Goal: Task Accomplishment & Management: Use online tool/utility

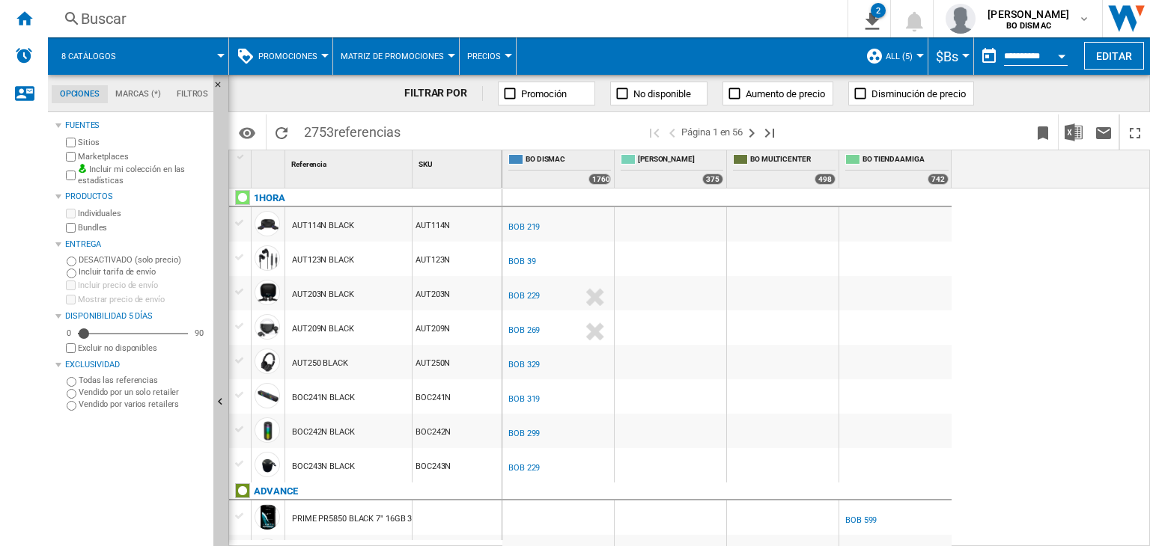
click at [311, 46] on button "Promociones" at bounding box center [291, 55] width 67 height 37
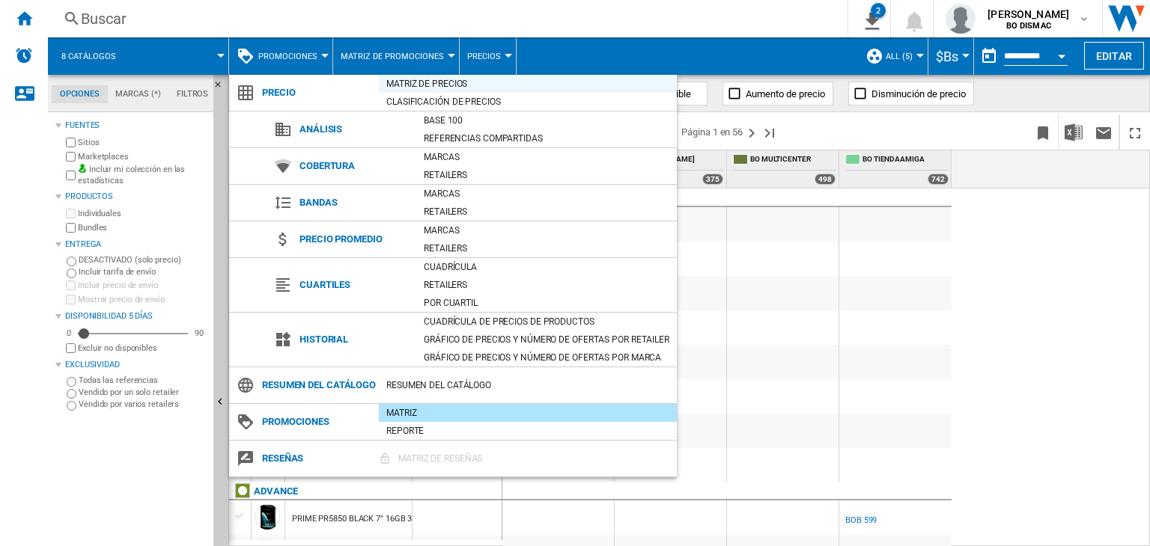
click at [410, 85] on div "Matriz de precios" at bounding box center [528, 83] width 298 height 15
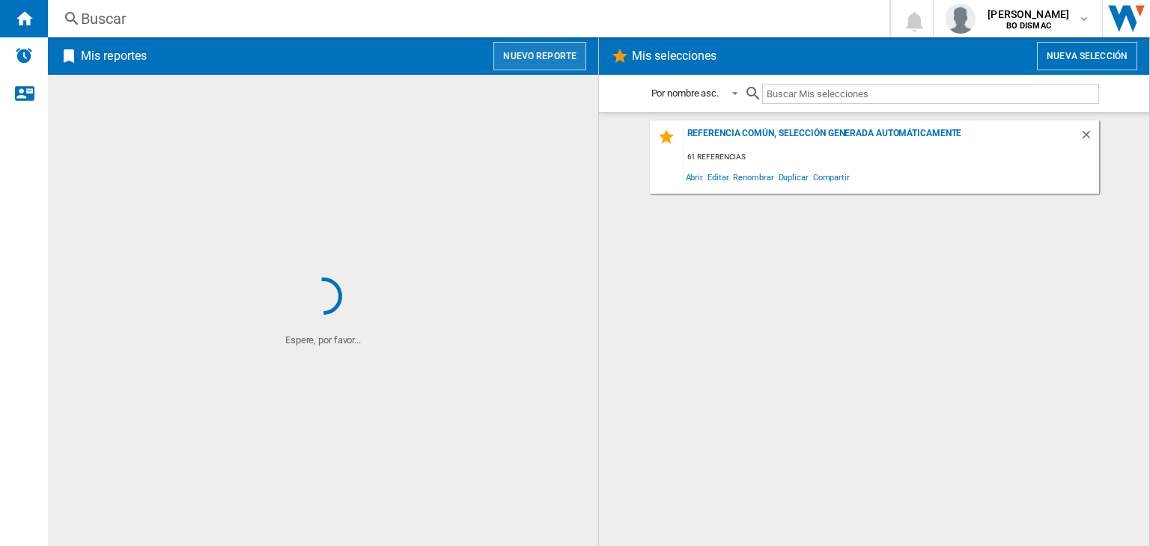
click at [541, 52] on button "Nuevo reporte" at bounding box center [539, 56] width 93 height 28
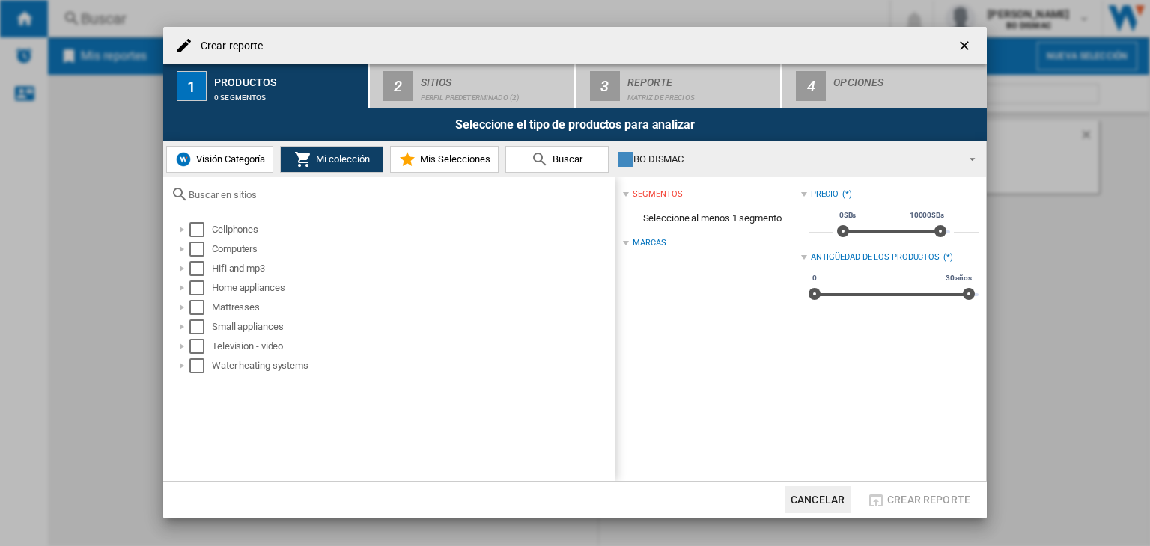
click at [207, 174] on div "Visión Categoría Mi colección Mis Selecciones Buscar" at bounding box center [387, 158] width 449 height 35
click at [202, 159] on span "Visión Categoría" at bounding box center [228, 158] width 73 height 11
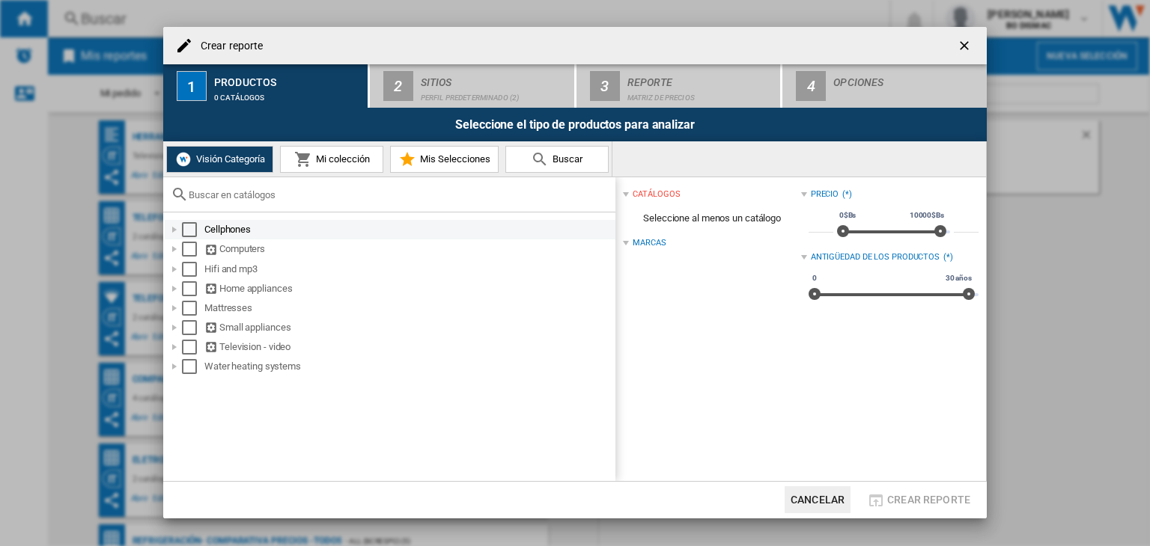
click at [183, 237] on div "Select" at bounding box center [189, 229] width 15 height 15
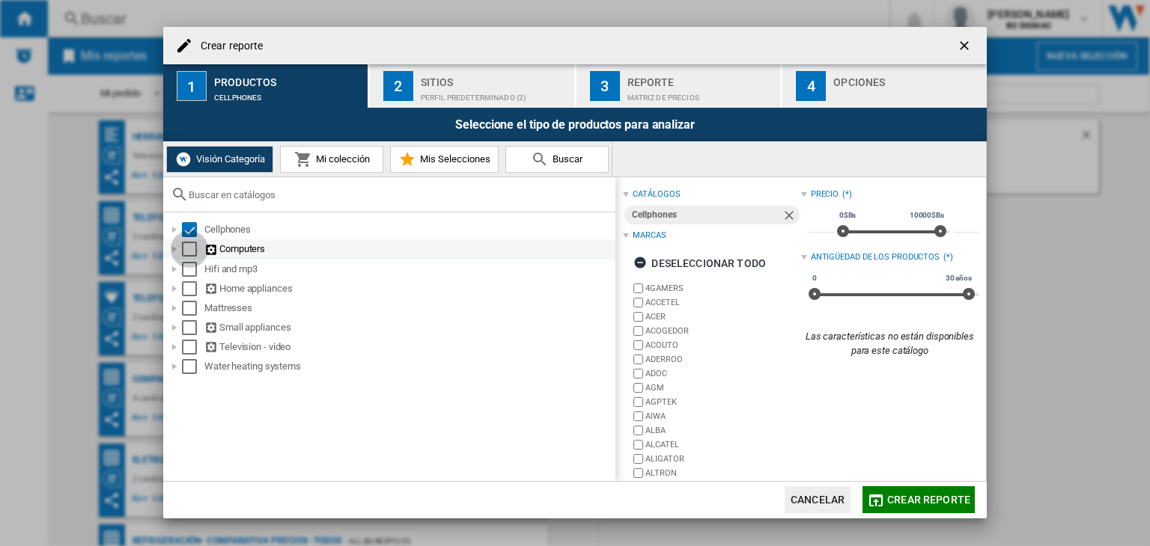
click at [193, 252] on div "Select" at bounding box center [189, 249] width 15 height 15
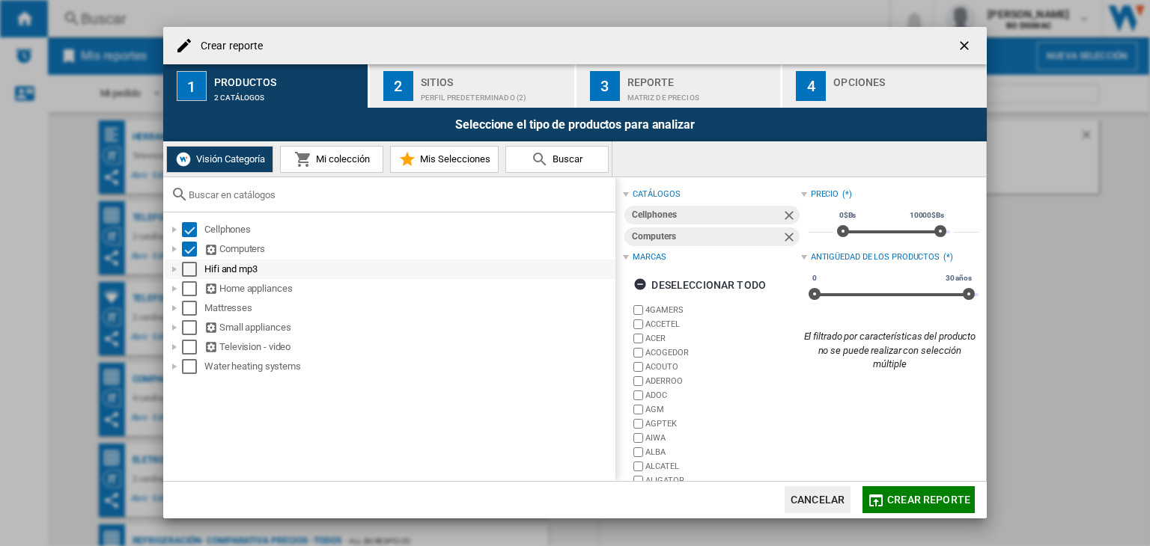
click at [191, 266] on div "Select" at bounding box center [189, 269] width 15 height 15
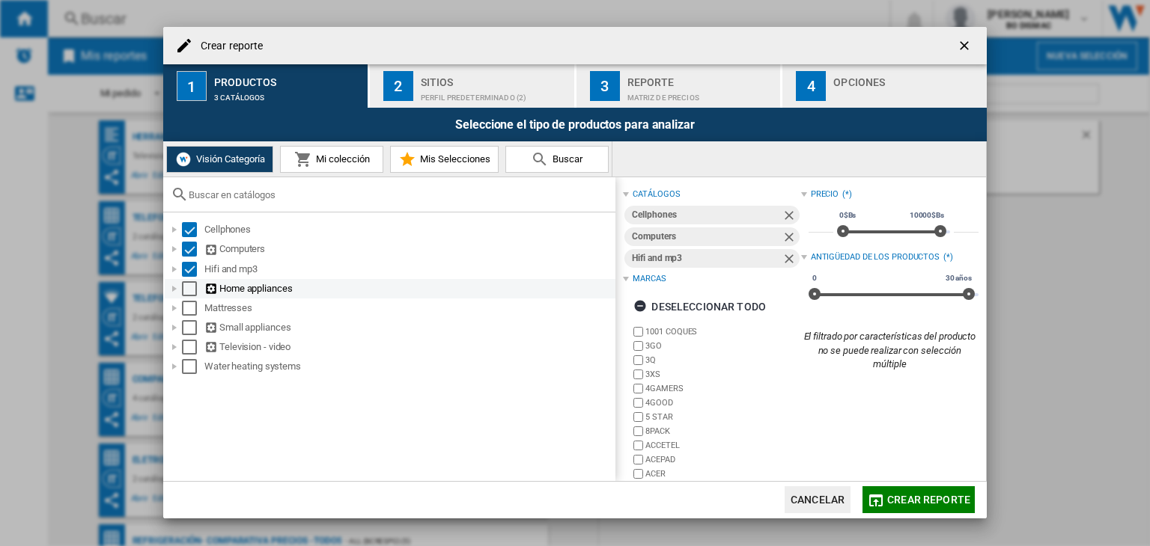
click at [191, 285] on div "Select" at bounding box center [189, 288] width 15 height 15
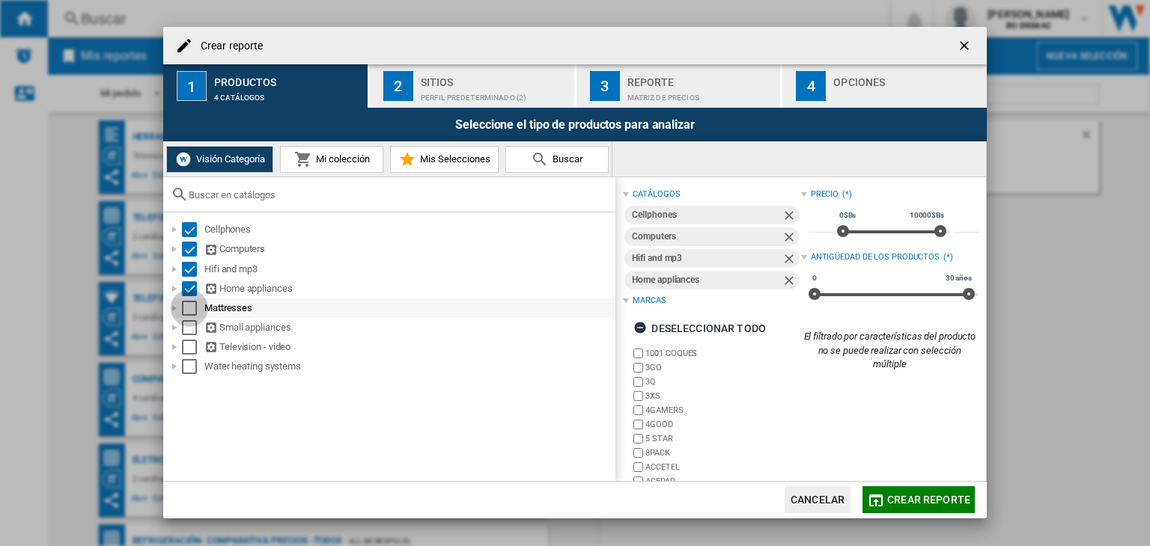
click at [191, 306] on div "Select" at bounding box center [189, 308] width 15 height 15
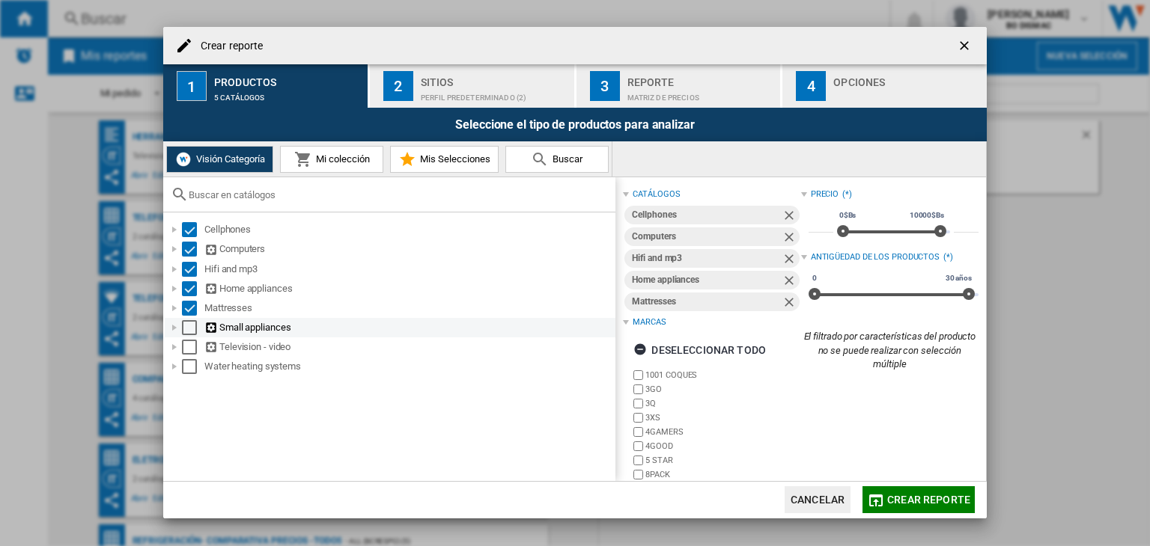
click at [194, 325] on div "Select" at bounding box center [189, 327] width 15 height 15
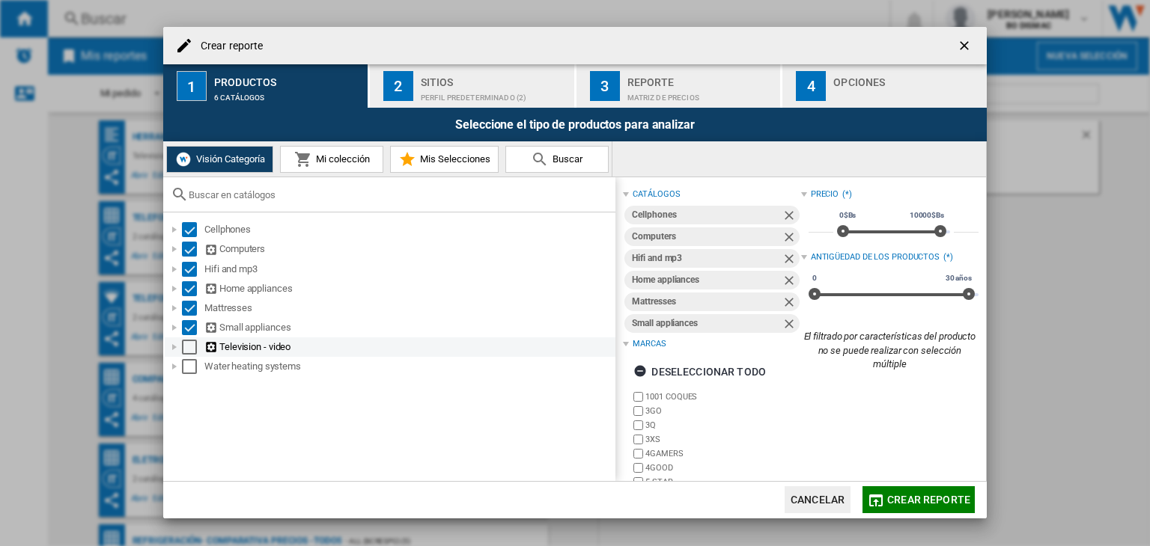
click at [192, 343] on div "Select" at bounding box center [189, 347] width 15 height 15
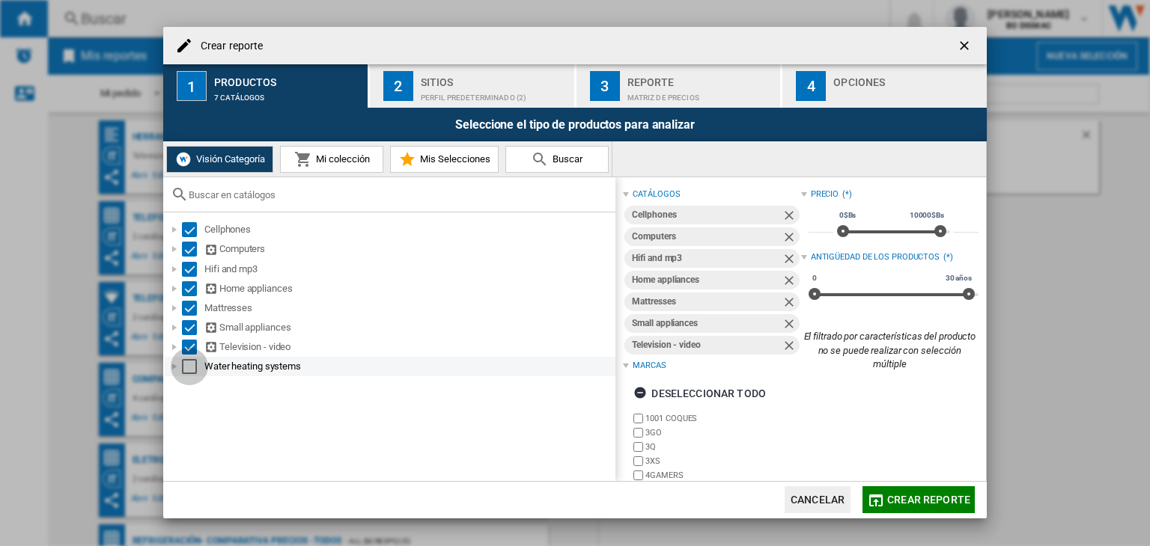
click at [192, 361] on div "Select" at bounding box center [189, 366] width 15 height 15
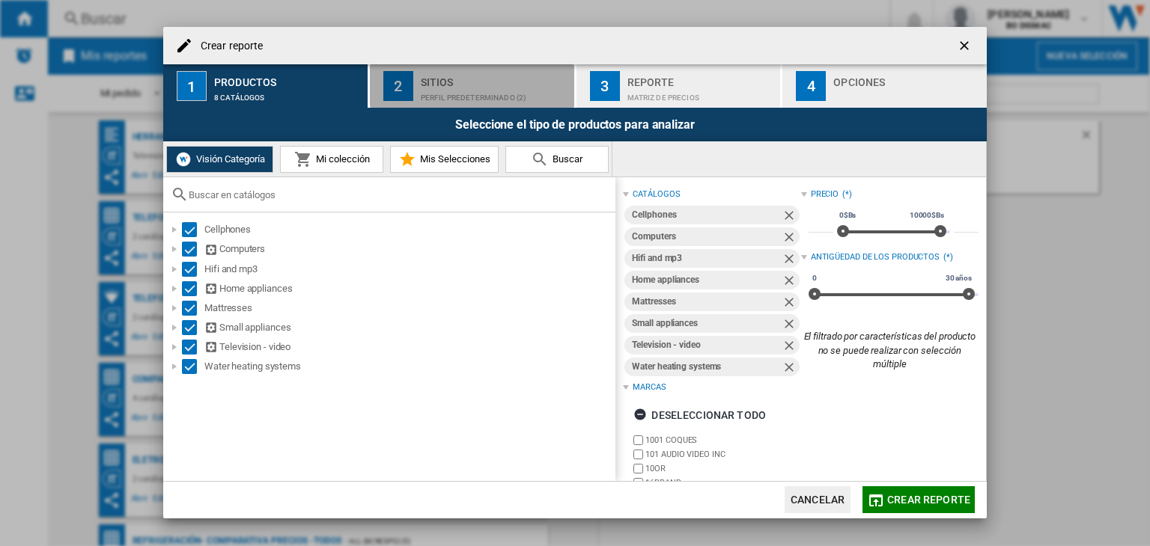
click at [459, 89] on div "Perfil predeterminado (2)" at bounding box center [494, 94] width 147 height 16
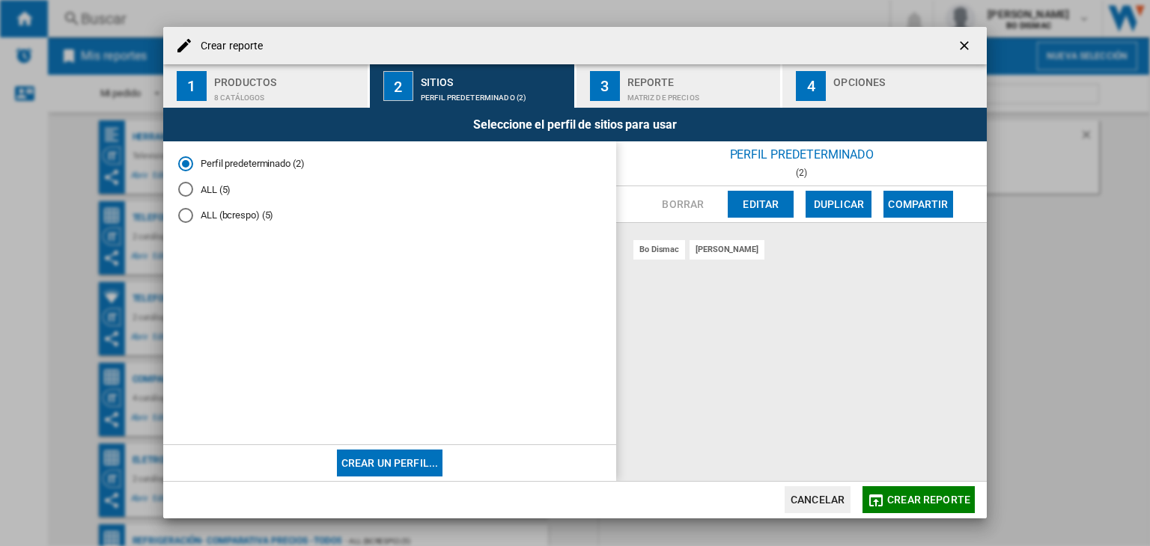
click at [198, 195] on md-radio-button "ALL (5)" at bounding box center [389, 190] width 423 height 14
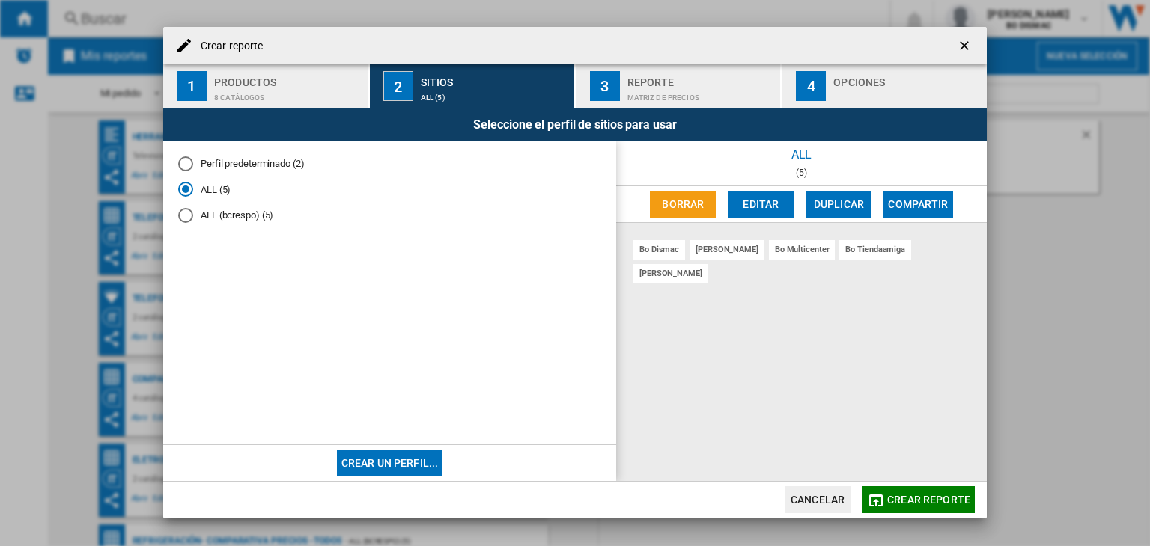
click at [701, 82] on div "Reporte" at bounding box center [700, 78] width 147 height 16
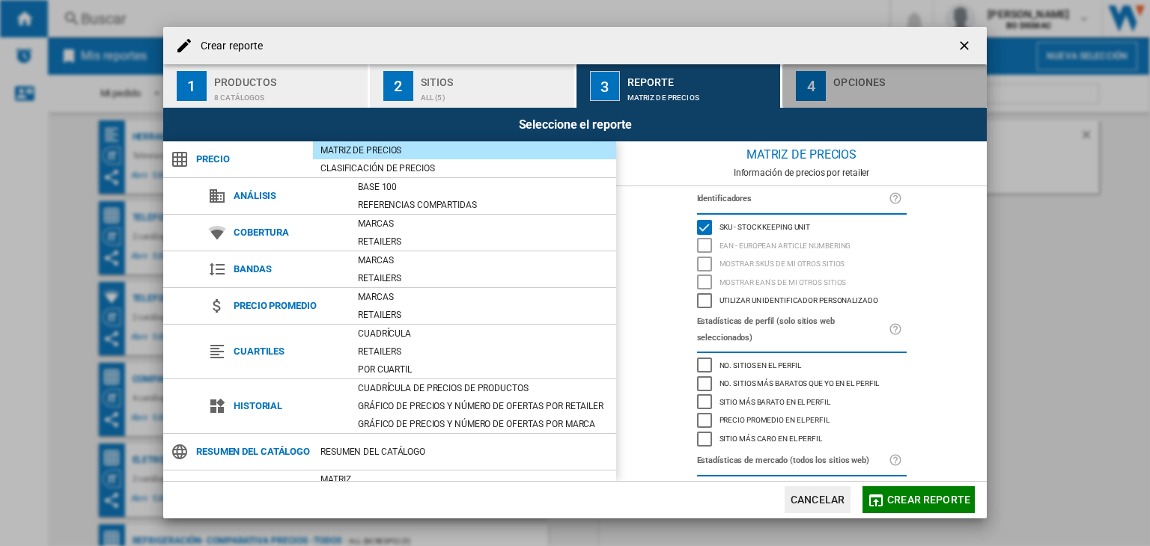
click at [872, 102] on div "button" at bounding box center [906, 94] width 147 height 16
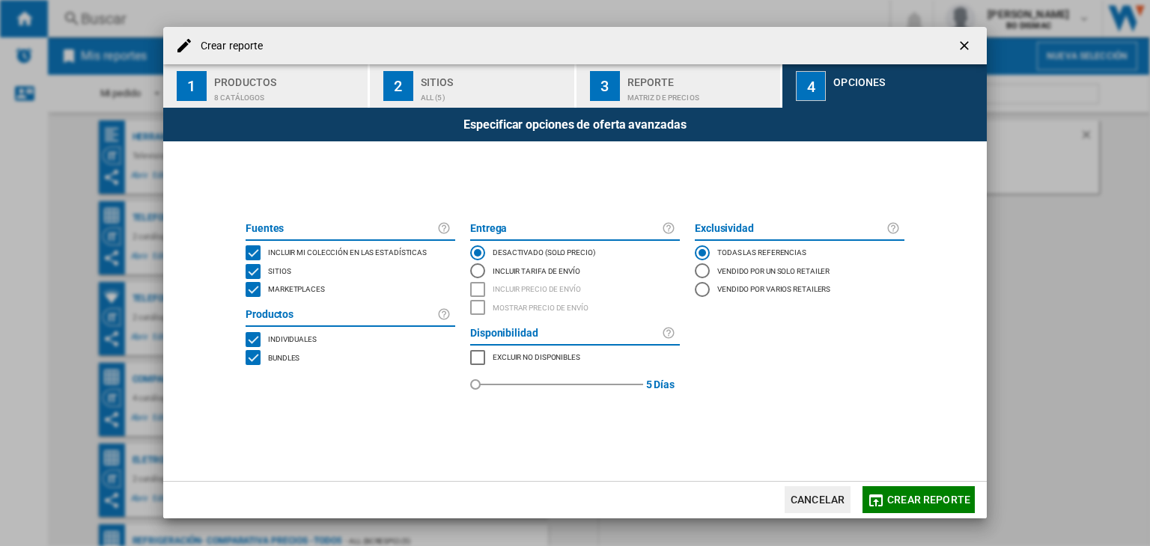
click at [255, 360] on div "BUNDLES" at bounding box center [253, 357] width 15 height 15
click at [892, 497] on span "Crear reporte" at bounding box center [928, 500] width 83 height 12
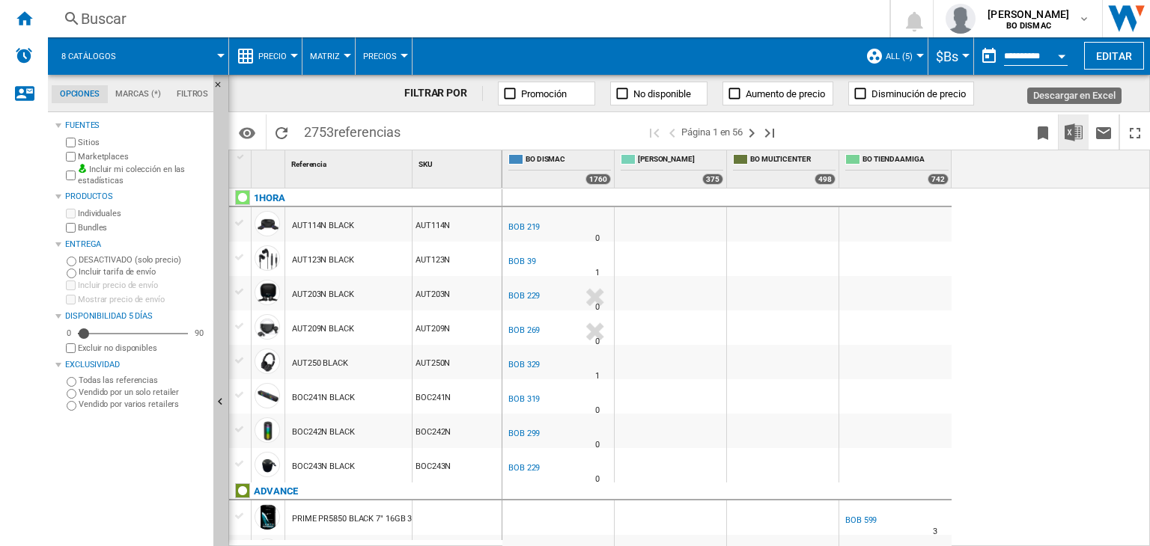
click at [1087, 133] on button "Descargar en Excel" at bounding box center [1074, 132] width 30 height 35
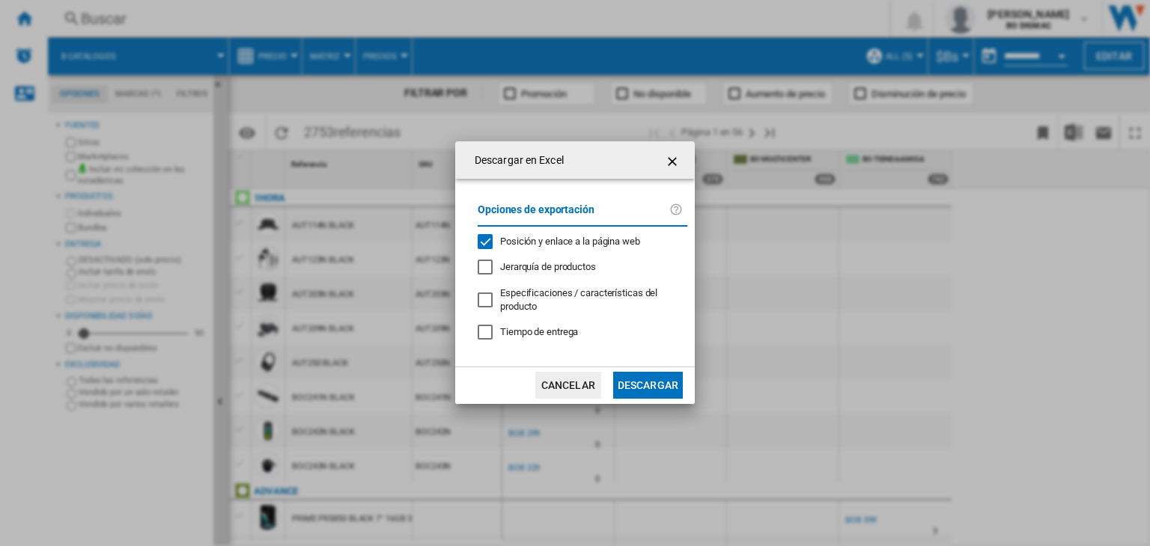
click at [636, 384] on button "Descargar" at bounding box center [648, 385] width 70 height 27
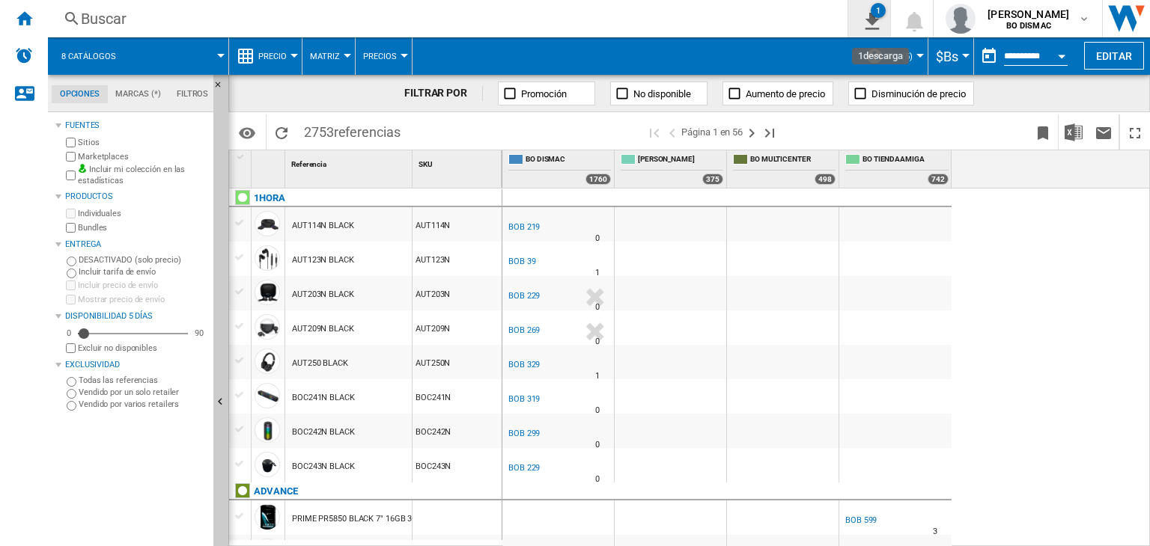
click at [860, 16] on ng-md-icon "1\a descarga" at bounding box center [869, 19] width 18 height 19
